Goal: Task Accomplishment & Management: Use online tool/utility

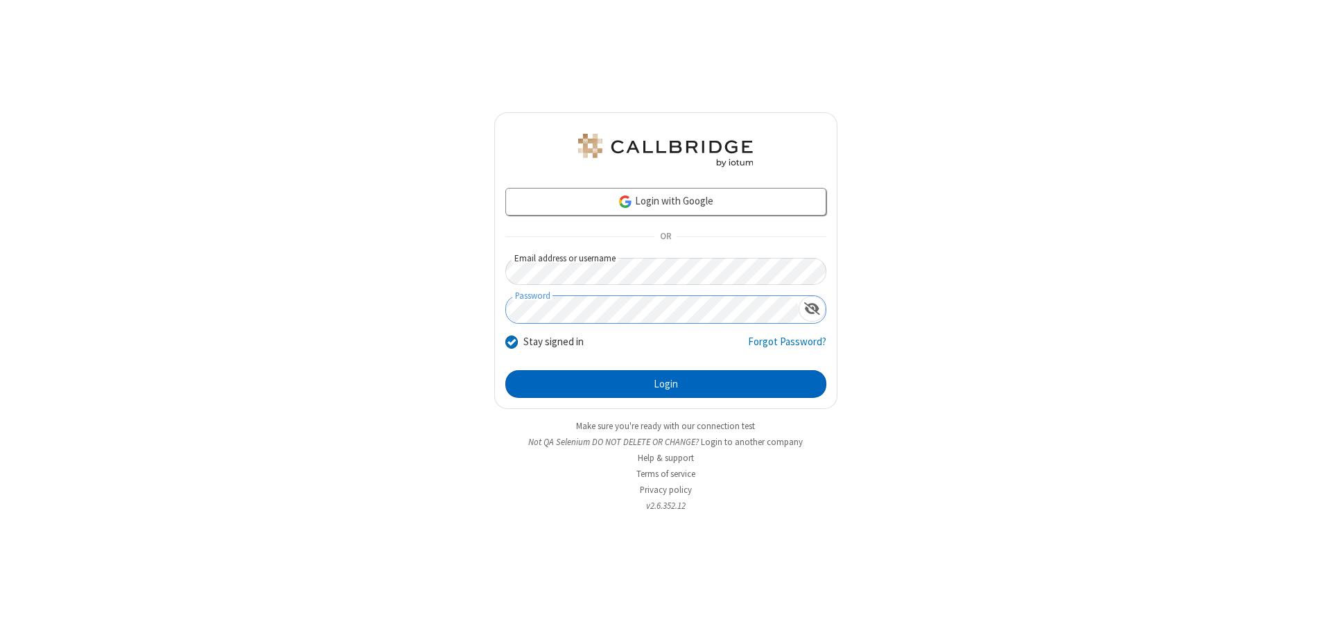
click at [666, 384] on button "Login" at bounding box center [665, 384] width 321 height 28
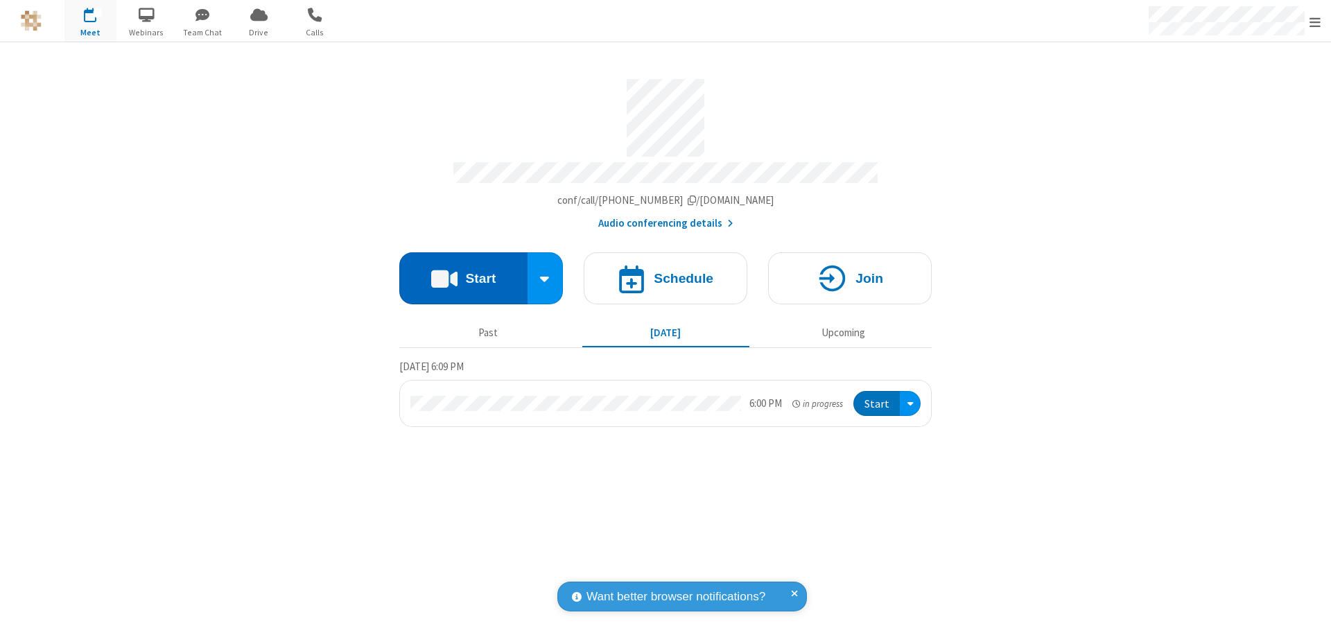
click at [463, 272] on button "Start" at bounding box center [463, 278] width 128 height 52
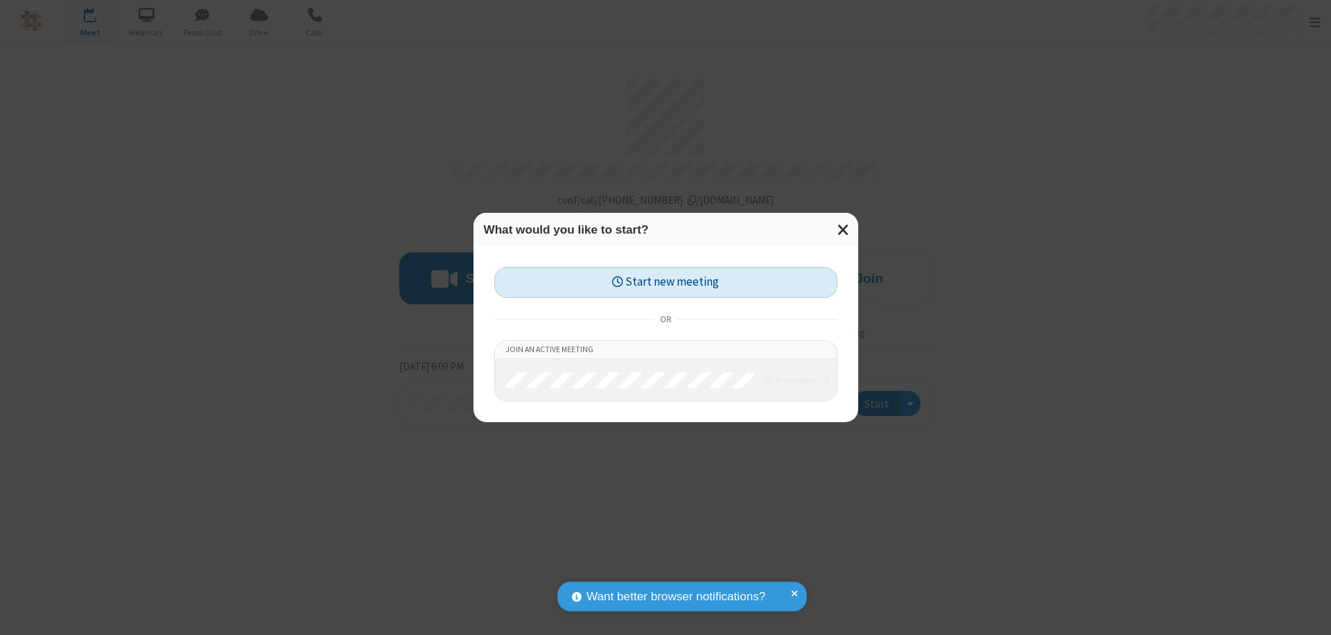
click at [666, 282] on button "Start new meeting" at bounding box center [665, 282] width 343 height 31
